Goal: Transaction & Acquisition: Purchase product/service

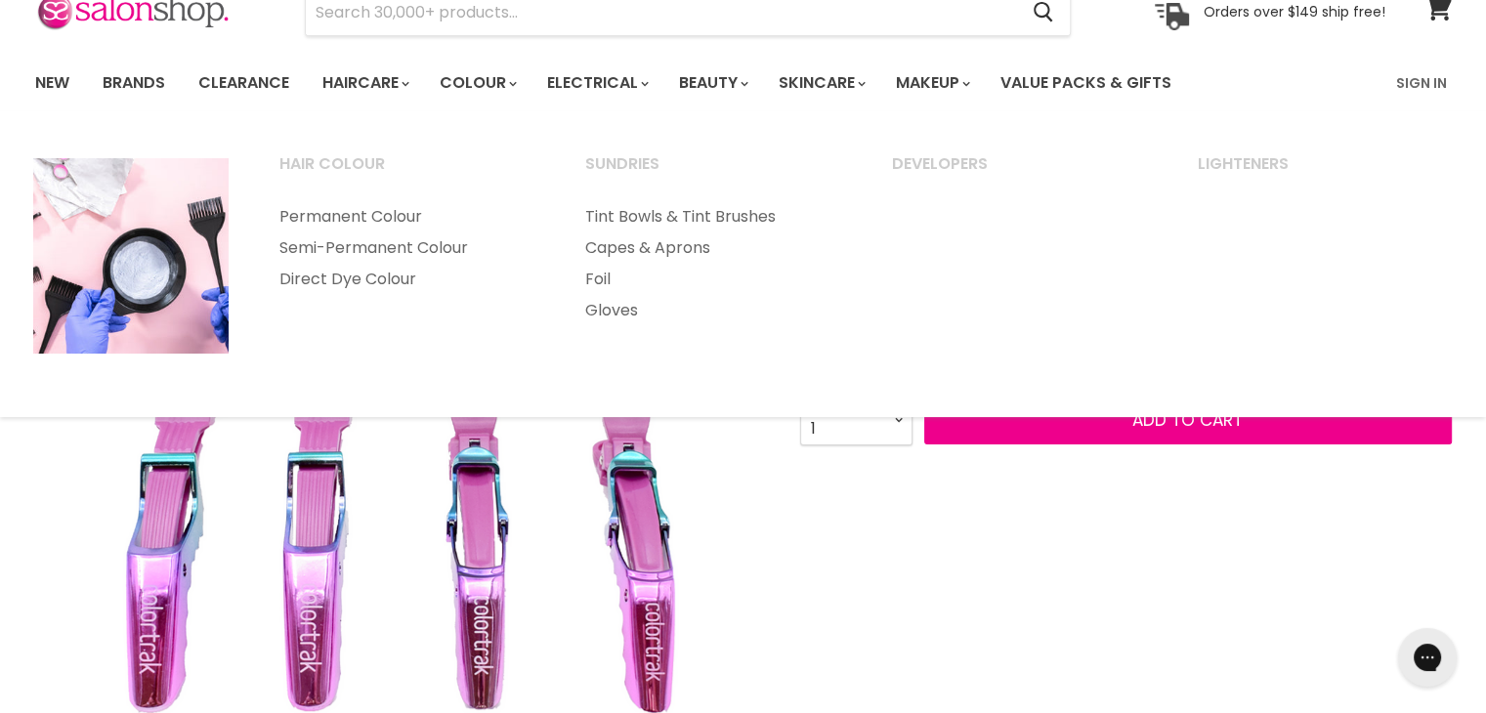
click at [467, 37] on section "Menu Cancel" at bounding box center [743, 3] width 1465 height 104
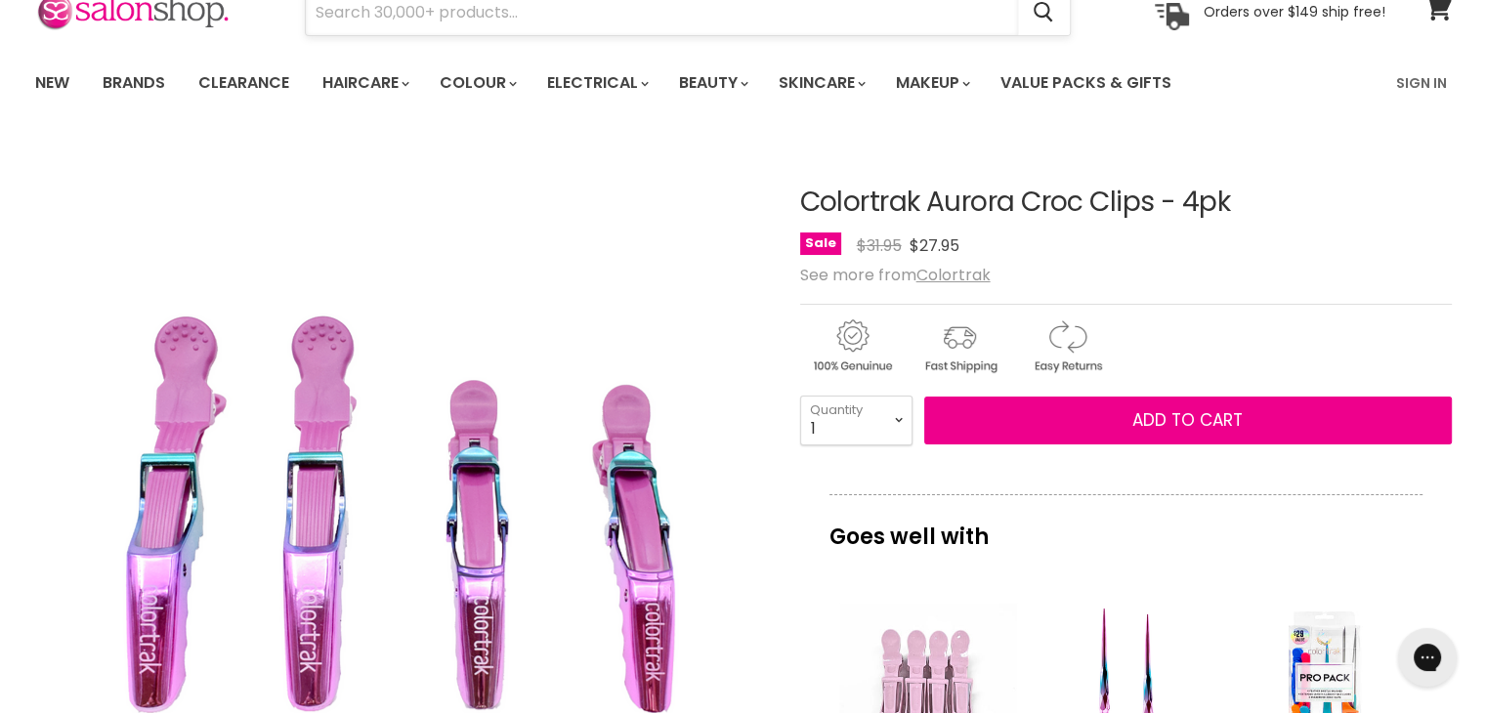
click at [391, 23] on input "Search" at bounding box center [662, 12] width 712 height 45
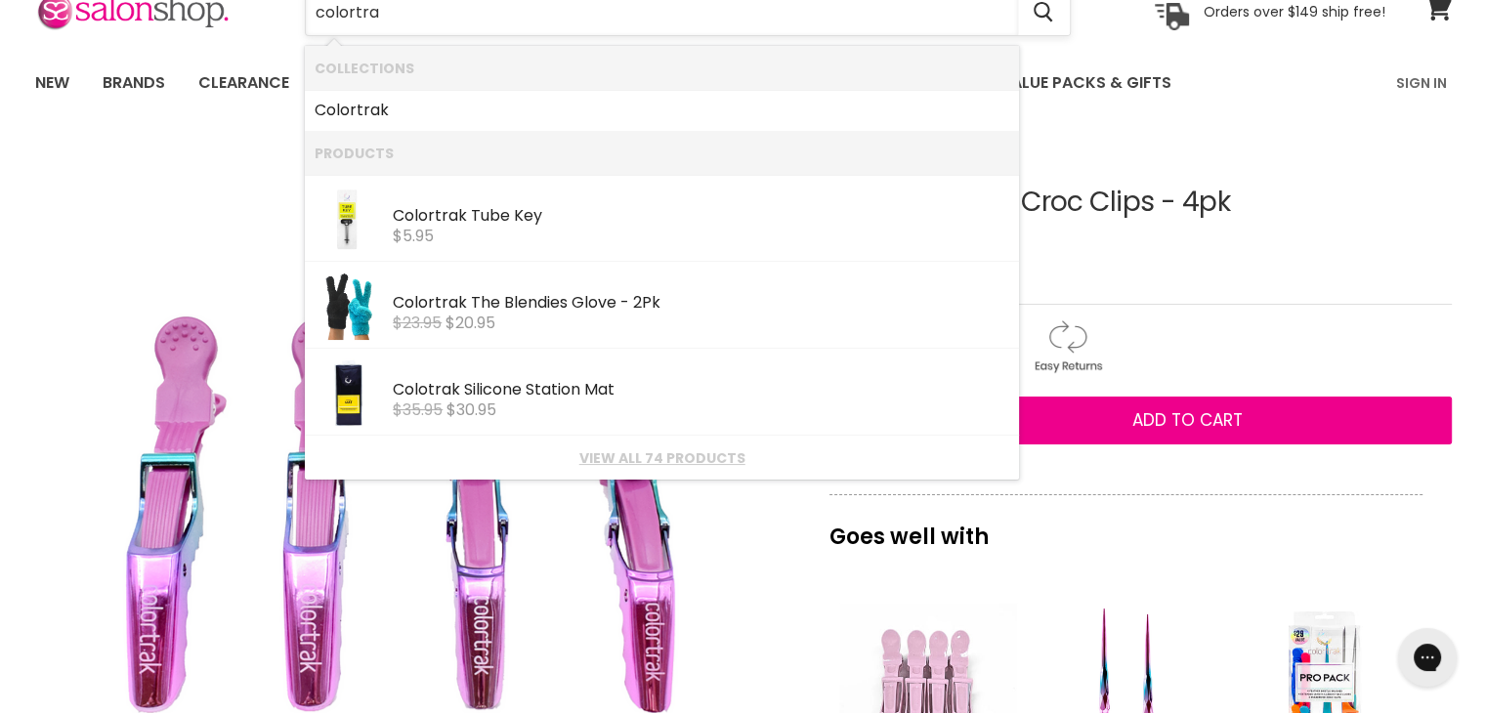
type input "colortrak"
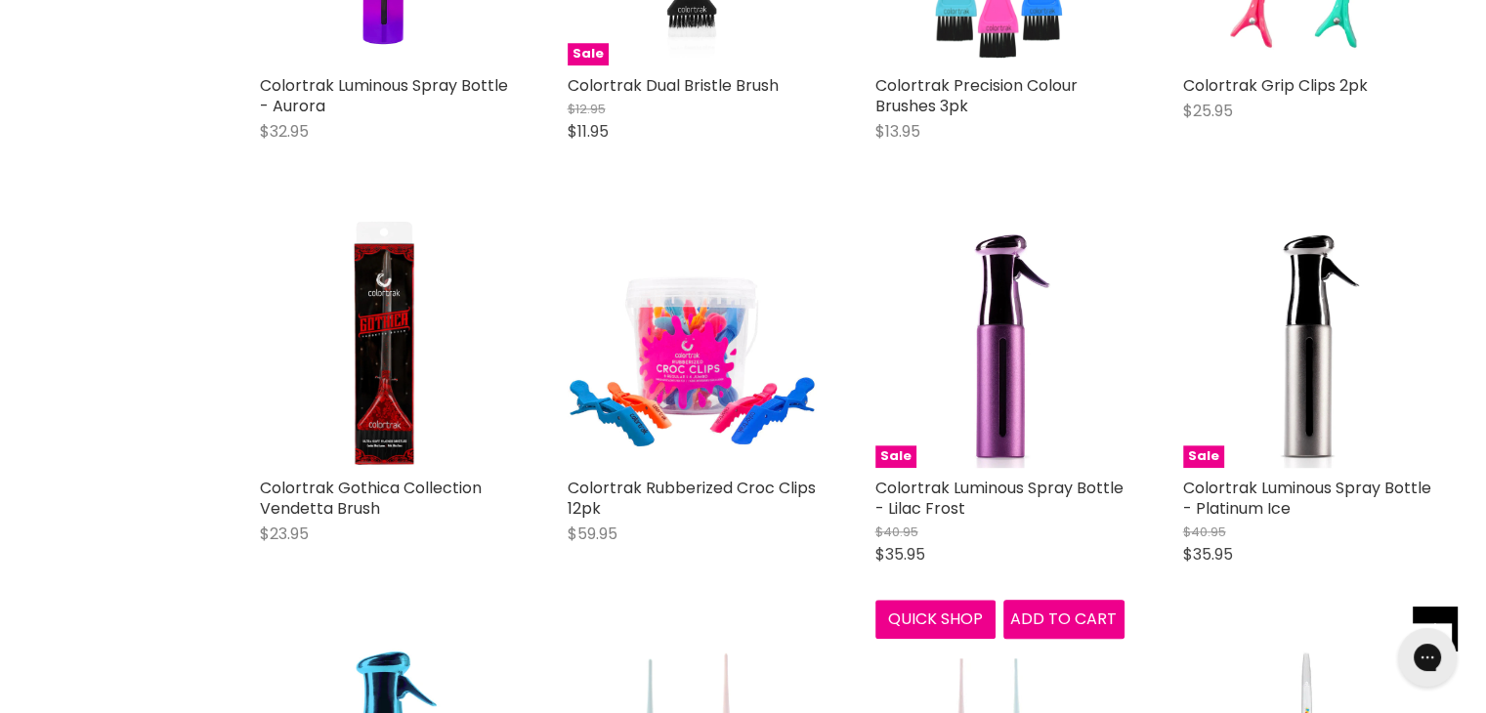
scroll to position [2149, 0]
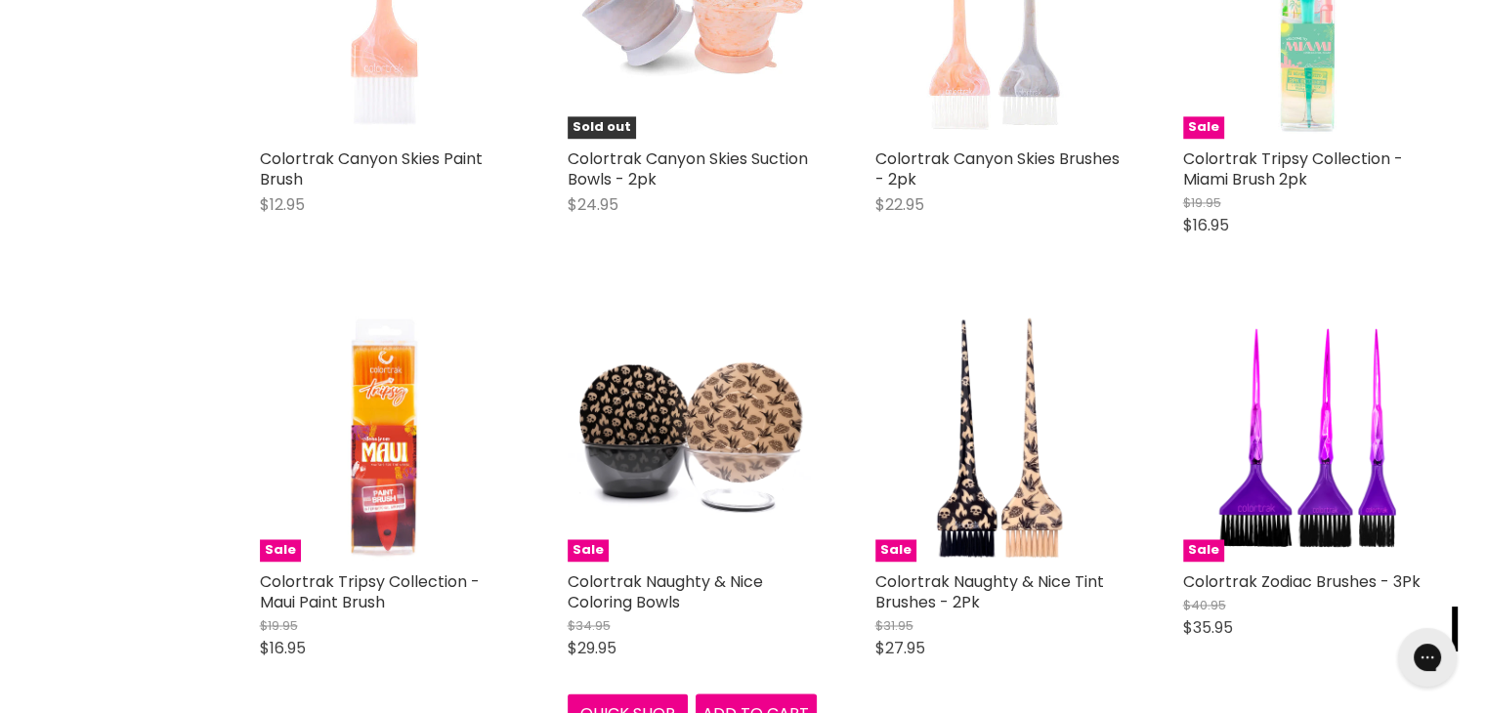
scroll to position [3224, 0]
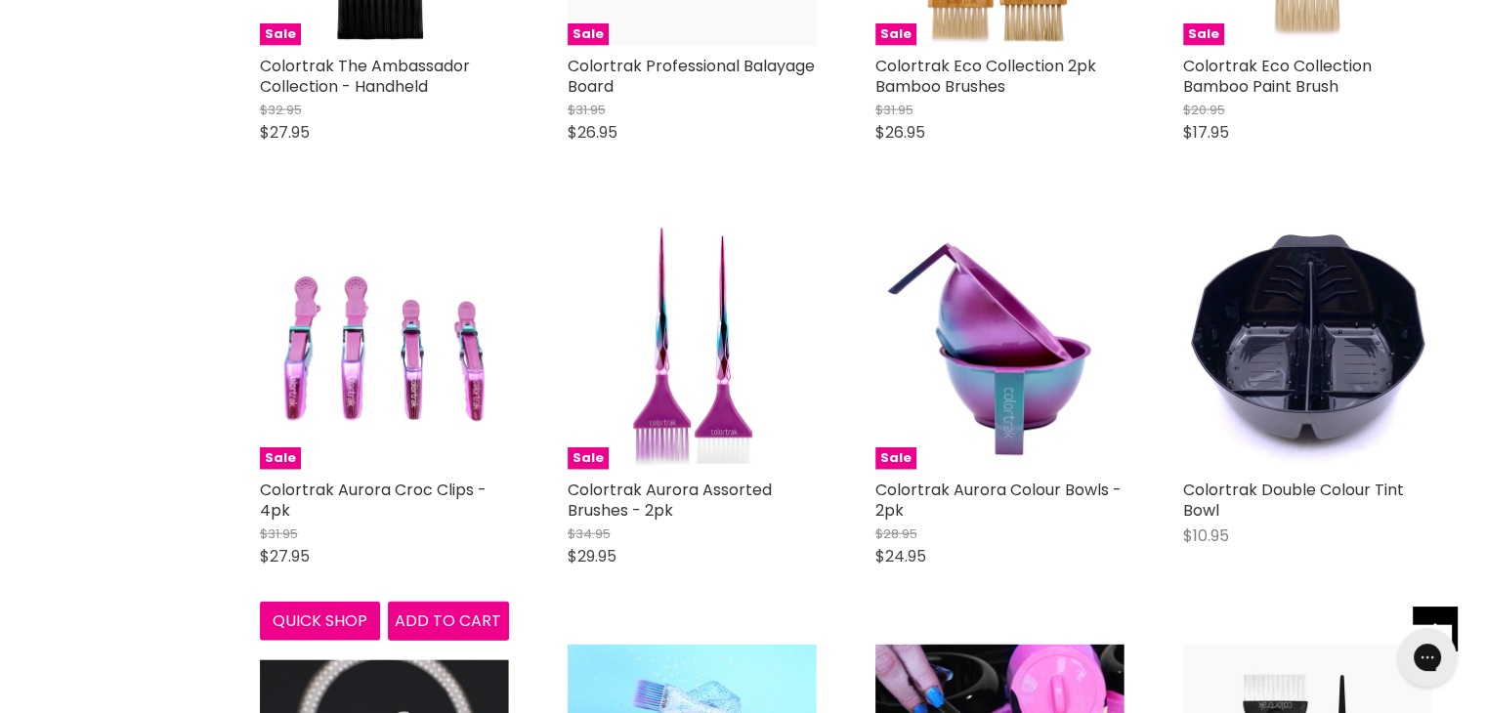
scroll to position [4396, 0]
